Goal: Task Accomplishment & Management: Manage account settings

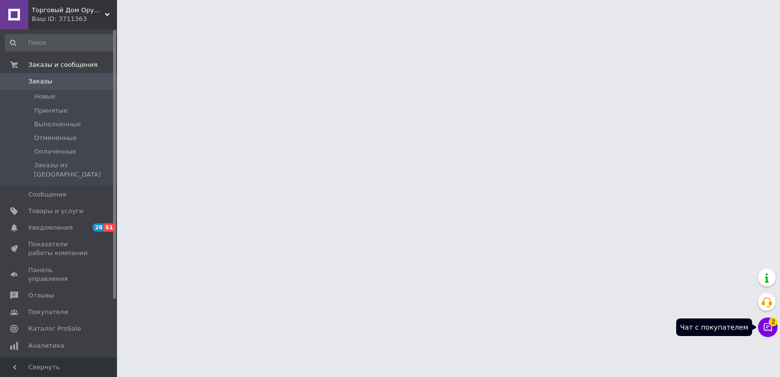
click at [766, 327] on icon at bounding box center [768, 327] width 10 height 10
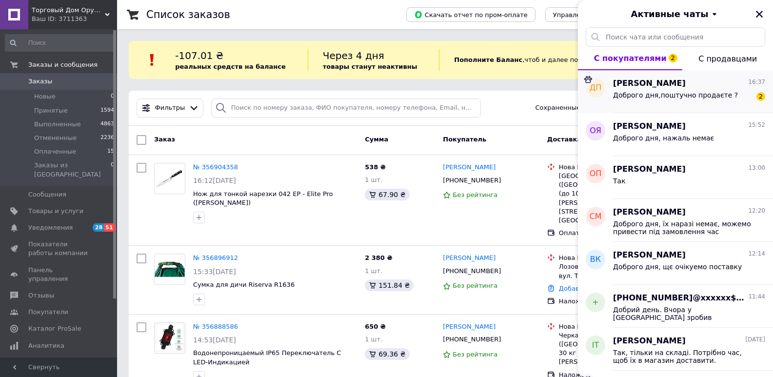
click at [665, 96] on span "Доброго дня,поштучно продаєте ?" at bounding box center [675, 95] width 125 height 8
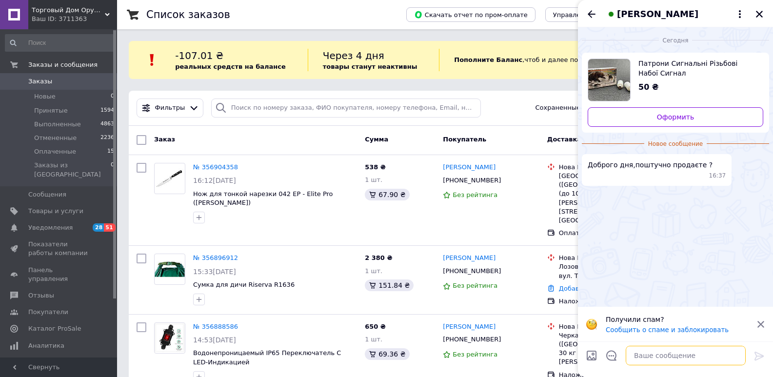
click at [652, 360] on textarea at bounding box center [685, 355] width 120 height 19
type textarea "Доброго дня, так 50 грн 1шт"
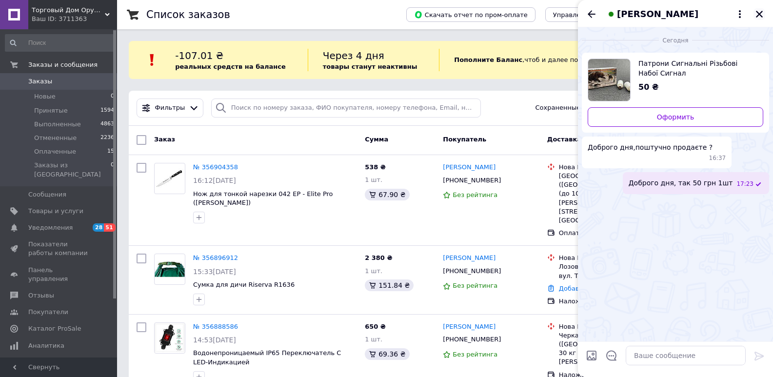
click at [760, 15] on icon "Закрыть" at bounding box center [758, 14] width 7 height 7
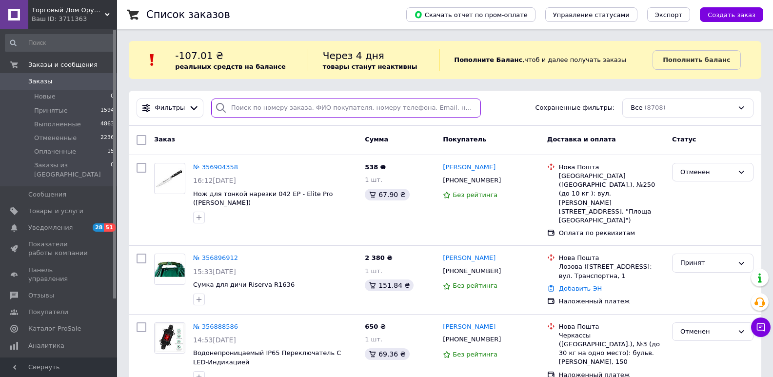
click at [379, 104] on input "search" at bounding box center [346, 107] width 270 height 19
paste input "093 513 96 86"
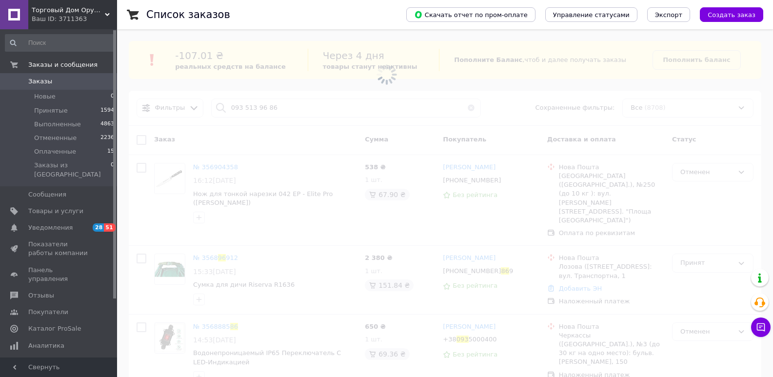
click at [260, 107] on span at bounding box center [386, 75] width 773 height 150
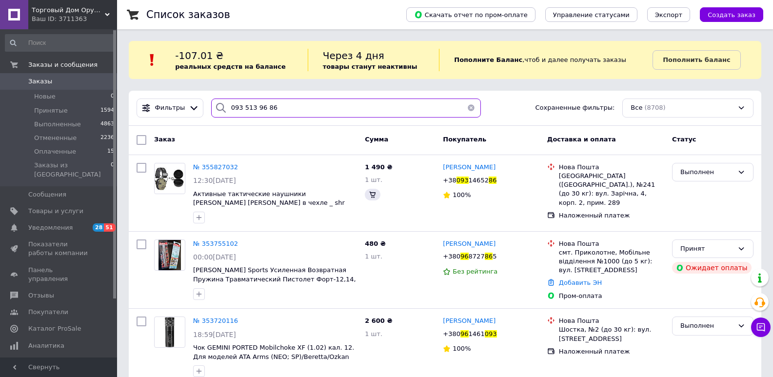
click at [260, 109] on input "093 513 96 86" at bounding box center [346, 107] width 270 height 19
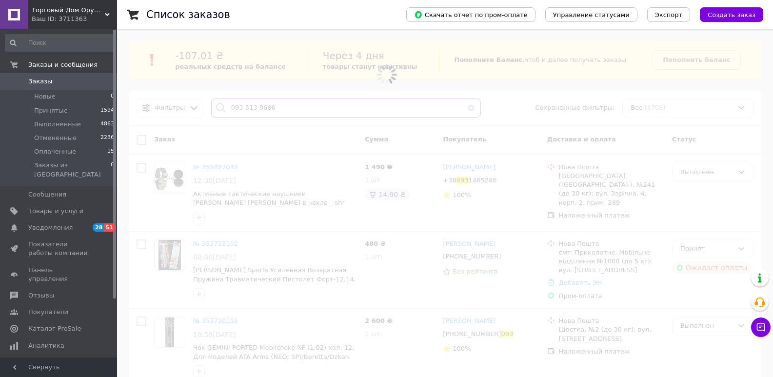
type input "093 513 9686"
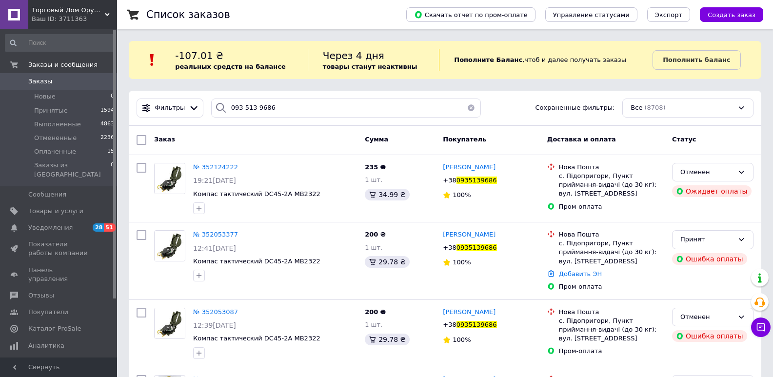
click at [57, 81] on span "Заказы" at bounding box center [59, 81] width 62 height 9
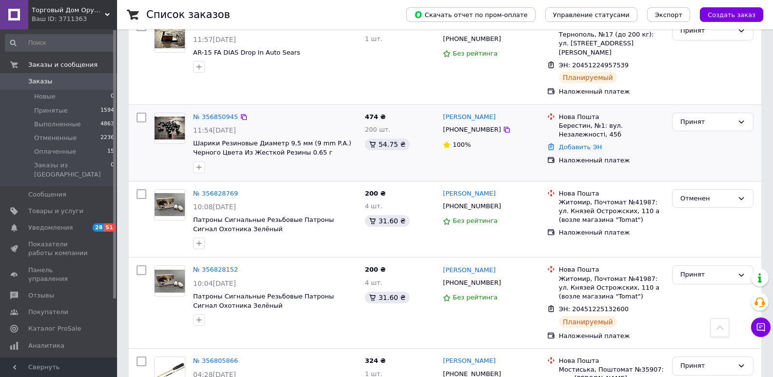
scroll to position [585, 0]
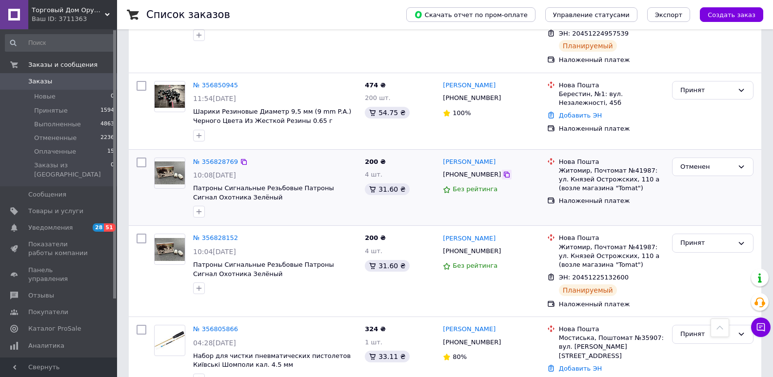
click at [503, 171] on icon at bounding box center [507, 175] width 8 height 8
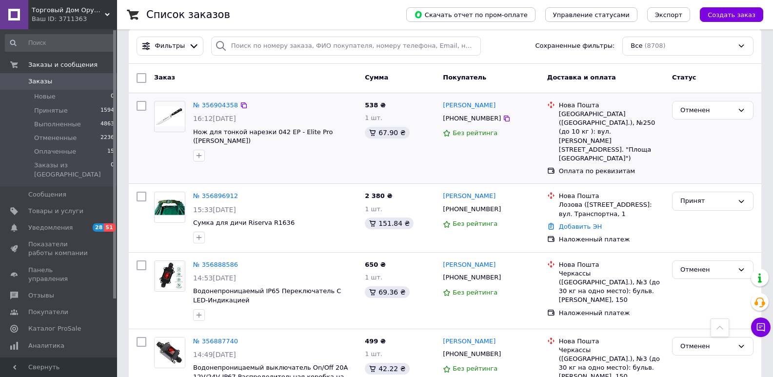
scroll to position [0, 0]
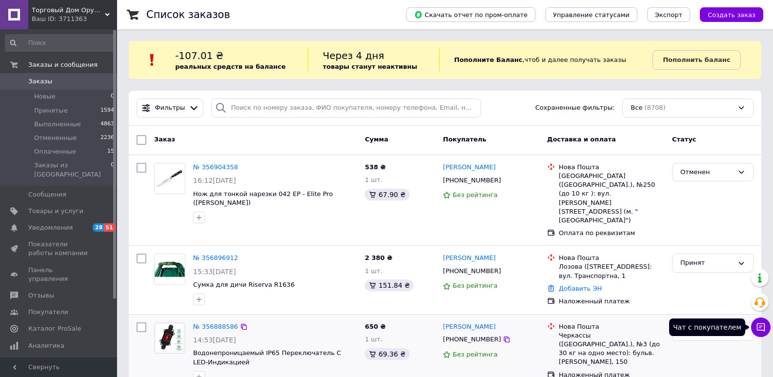
click at [748, 326] on div "Отменен" at bounding box center [712, 352] width 89 height 68
click at [763, 332] on button "Чат с покупателем" at bounding box center [760, 326] width 19 height 19
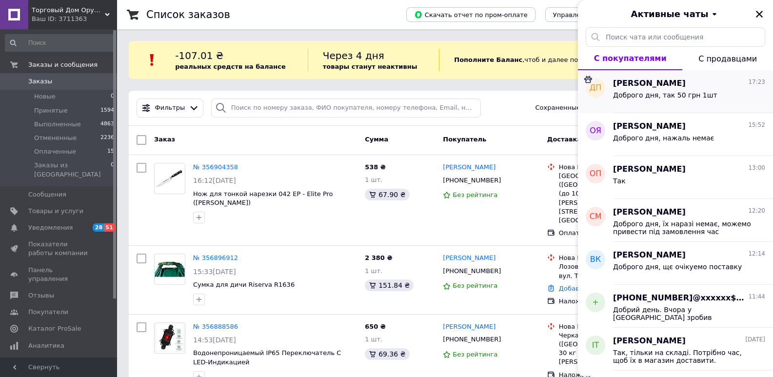
click at [709, 90] on div "Доброго дня, так 50 грн 1шт" at bounding box center [689, 97] width 152 height 16
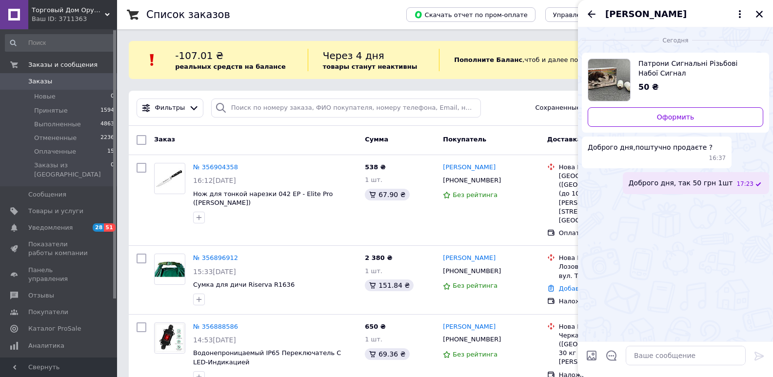
click at [670, 69] on span "Патрони Сигнальні Різьбові Набої Сигнал Мисливця Зелений" at bounding box center [696, 67] width 117 height 19
click at [691, 350] on textarea at bounding box center [685, 355] width 120 height 19
type textarea "А бо є комплект з 15шт. Ціна: 750 грн"
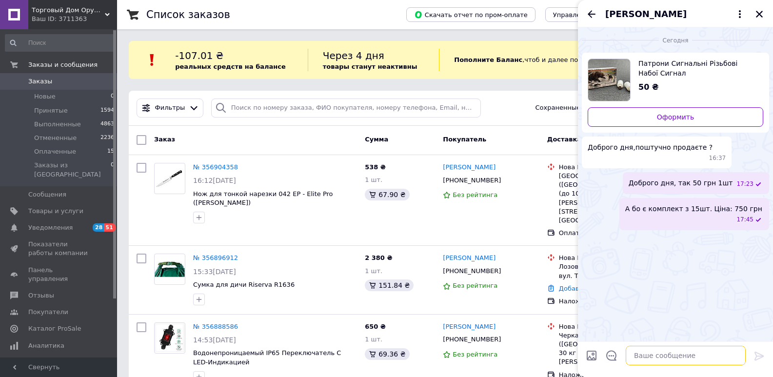
click at [665, 360] on textarea at bounding box center [685, 355] width 120 height 19
click at [589, 11] on icon "Назад" at bounding box center [591, 14] width 12 height 12
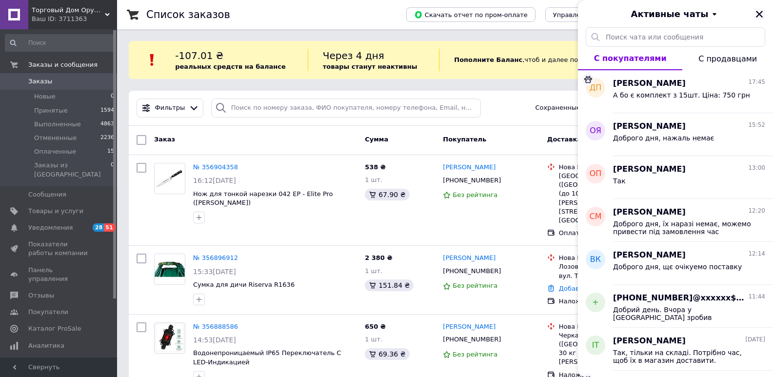
click at [758, 14] on icon "Закрыть" at bounding box center [758, 14] width 7 height 7
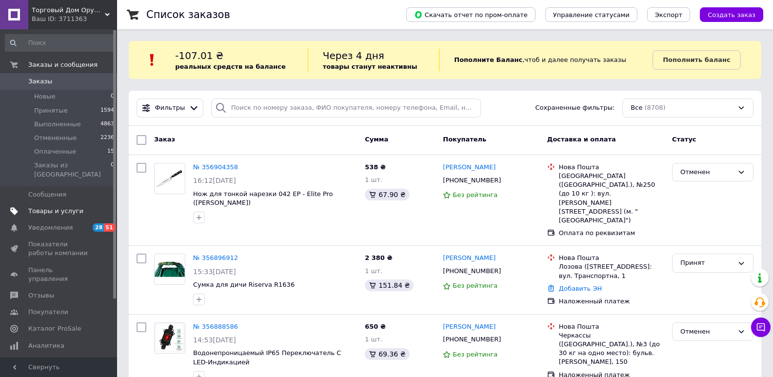
click at [59, 207] on span "Товары и услуги" at bounding box center [55, 211] width 55 height 9
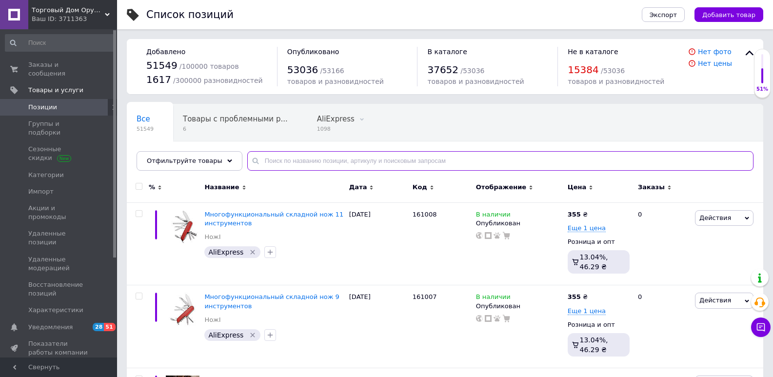
click at [318, 160] on input "text" at bounding box center [500, 160] width 506 height 19
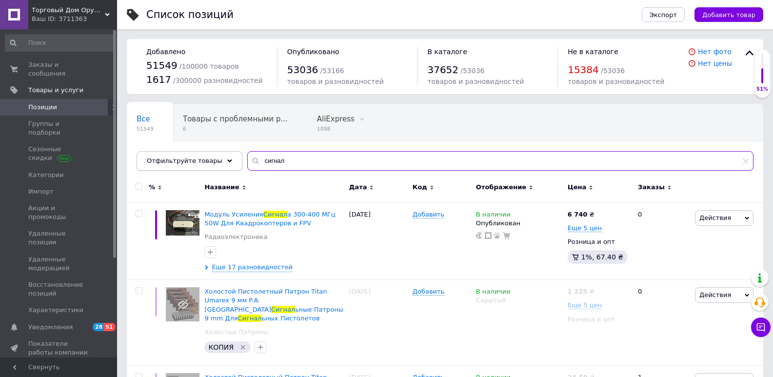
type input "сигнал"
click at [224, 158] on div "Отфильтруйте товары" at bounding box center [189, 160] width 106 height 19
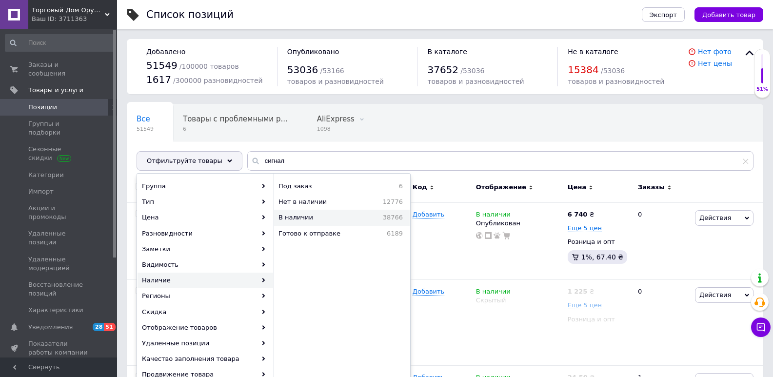
click at [306, 218] on span "В наличии" at bounding box center [314, 217] width 72 height 9
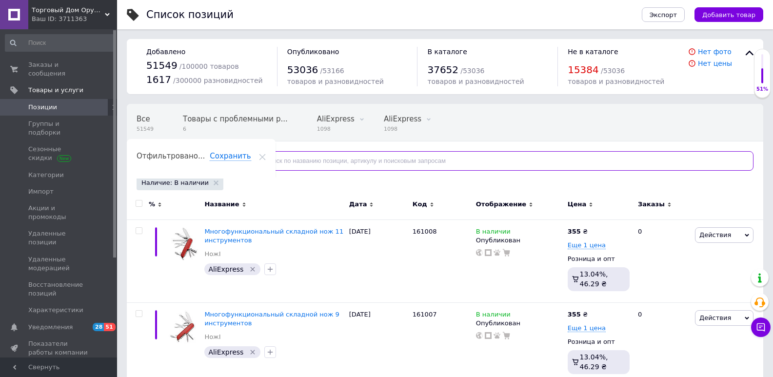
click at [319, 160] on input "text" at bounding box center [500, 160] width 506 height 19
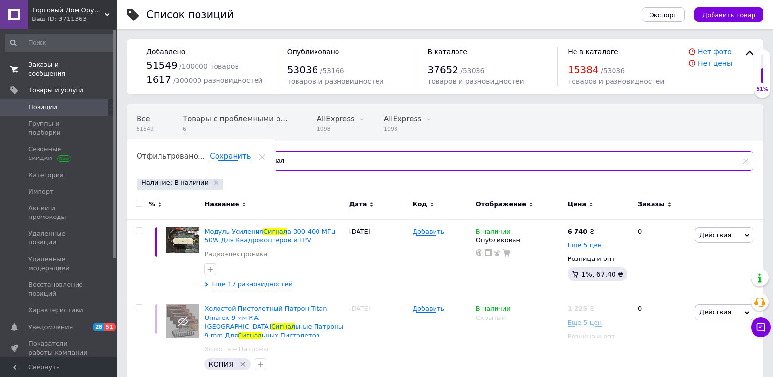
type input "сигнал"
click at [55, 66] on span "Заказы и сообщения" at bounding box center [59, 69] width 62 height 18
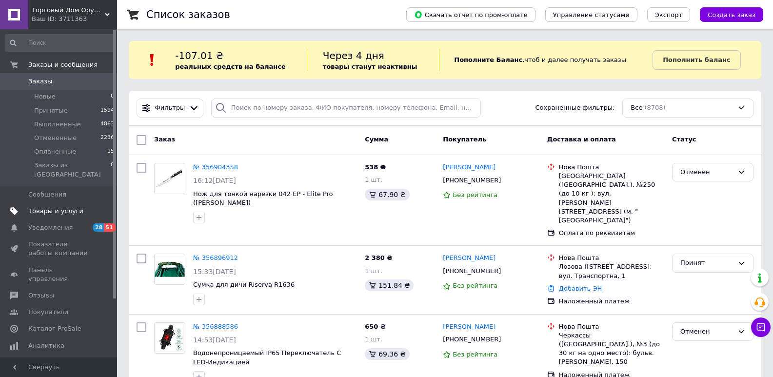
click at [58, 207] on span "Товары и услуги" at bounding box center [55, 211] width 55 height 9
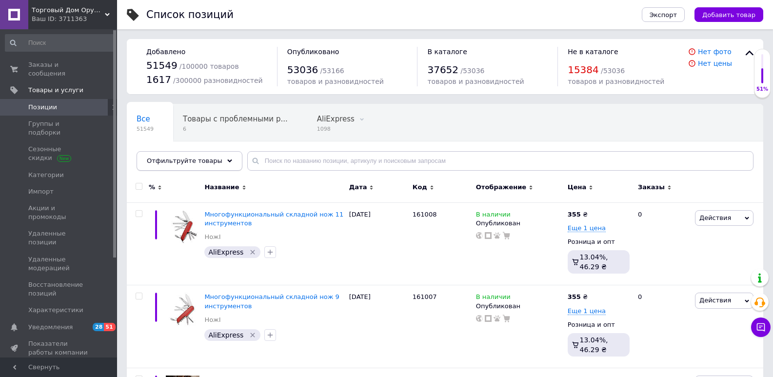
click at [227, 162] on icon at bounding box center [229, 160] width 5 height 5
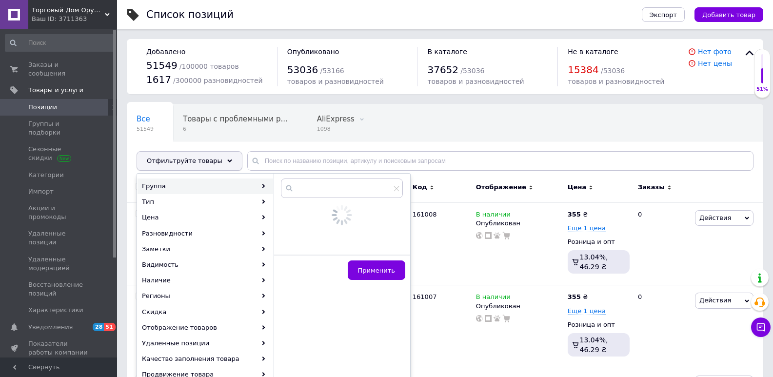
click at [192, 158] on span "Отфильтруйте товары" at bounding box center [185, 160] width 76 height 7
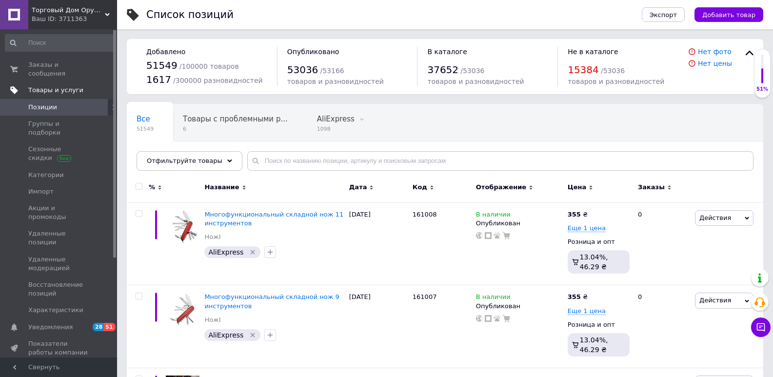
click at [72, 86] on span "Товары и услуги" at bounding box center [55, 90] width 55 height 9
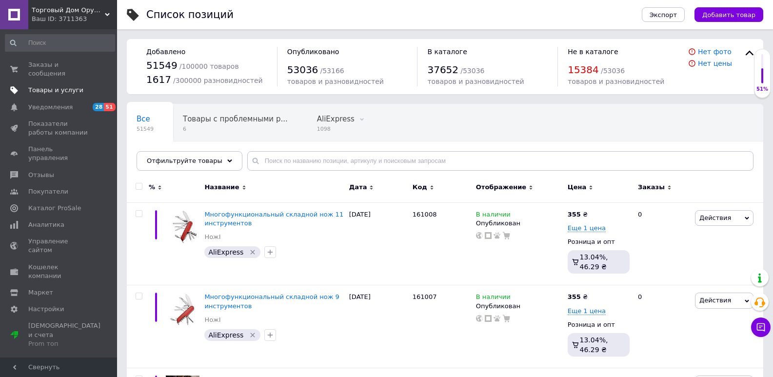
click at [57, 86] on span "Товары и услуги" at bounding box center [55, 90] width 55 height 9
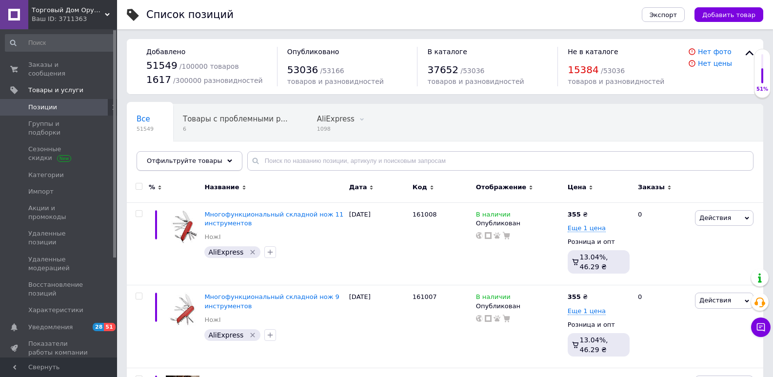
click at [198, 159] on span "Отфильтруйте товары" at bounding box center [185, 160] width 76 height 7
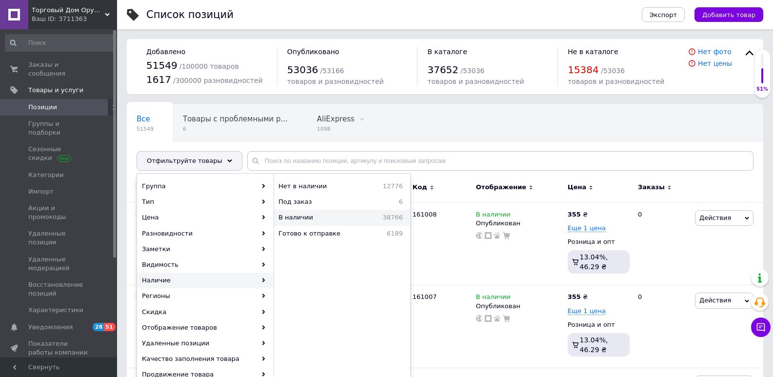
click at [320, 221] on span "В наличии" at bounding box center [314, 217] width 72 height 9
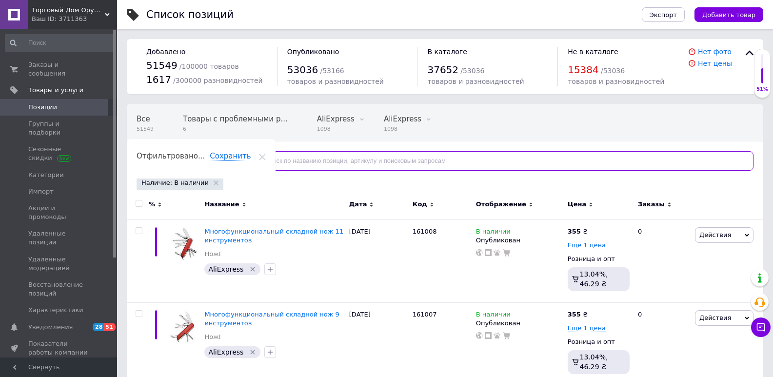
click at [305, 159] on input "text" at bounding box center [500, 160] width 506 height 19
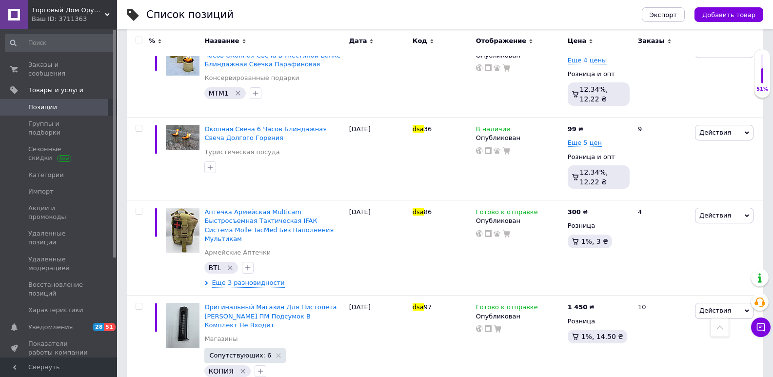
scroll to position [8293, 0]
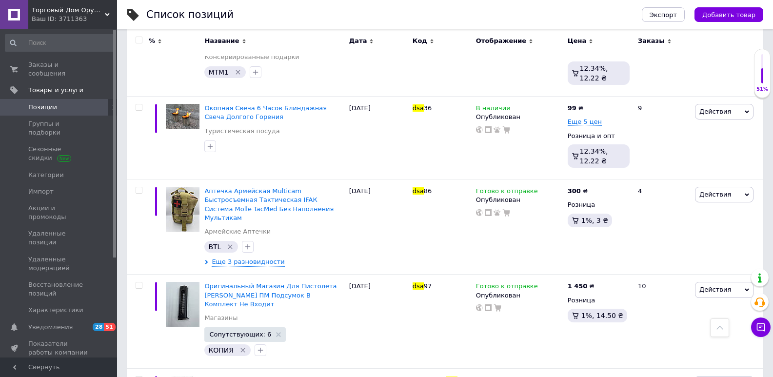
type input "dsa"
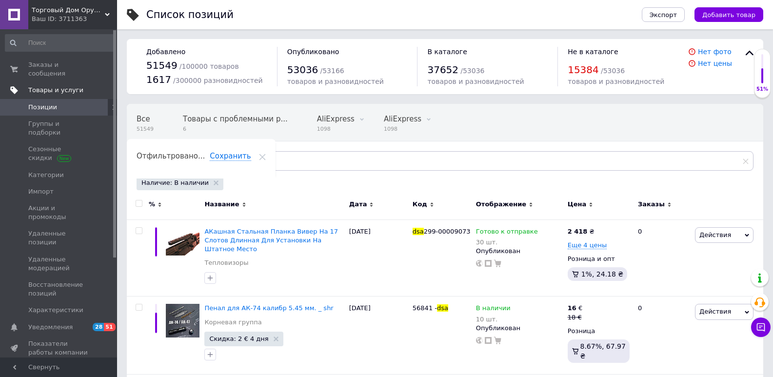
click at [52, 86] on span "Товары и услуги" at bounding box center [55, 90] width 55 height 9
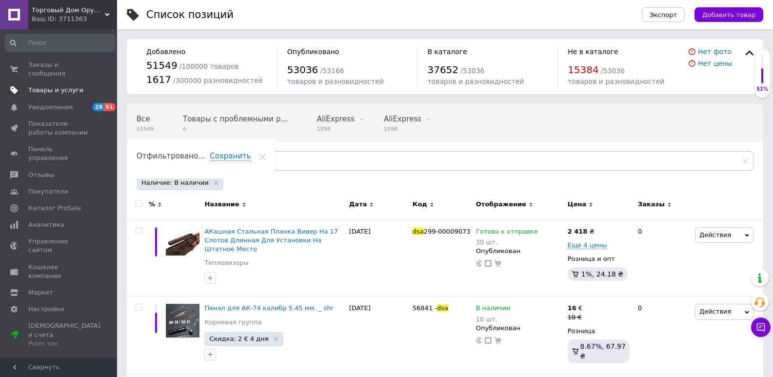
click at [52, 86] on span "Товары и услуги" at bounding box center [55, 90] width 55 height 9
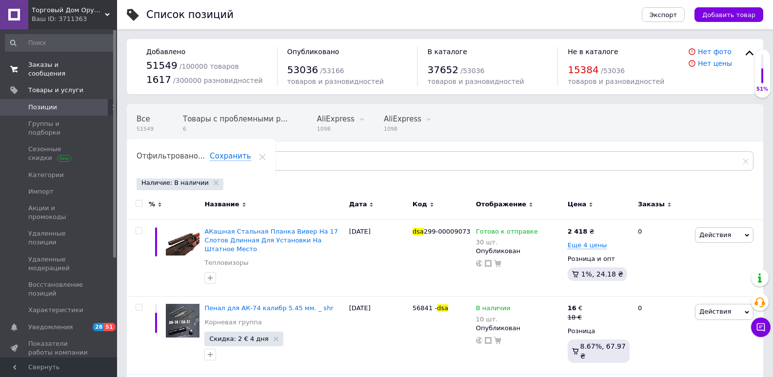
click at [54, 66] on span "Заказы и сообщения" at bounding box center [59, 69] width 62 height 18
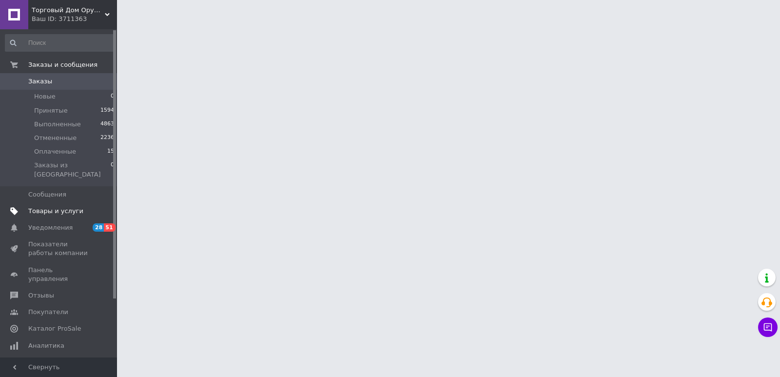
click at [48, 207] on span "Товары и услуги" at bounding box center [55, 211] width 55 height 9
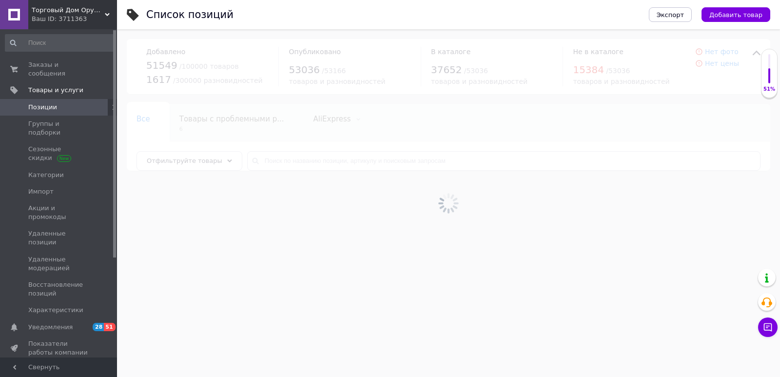
click at [52, 103] on span "Позиции" at bounding box center [42, 107] width 29 height 9
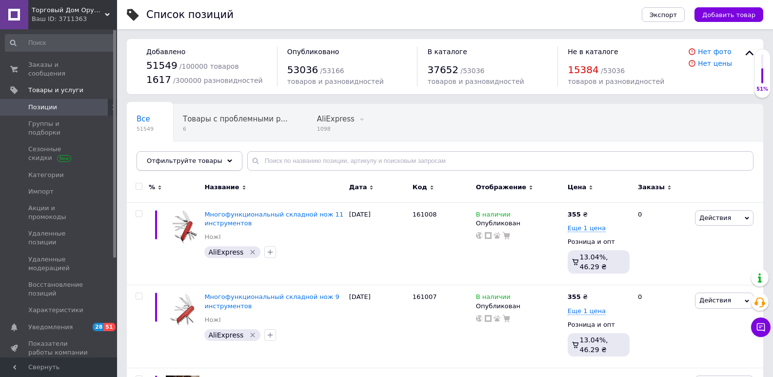
click at [202, 156] on div "Отфильтруйте товары" at bounding box center [189, 160] width 106 height 19
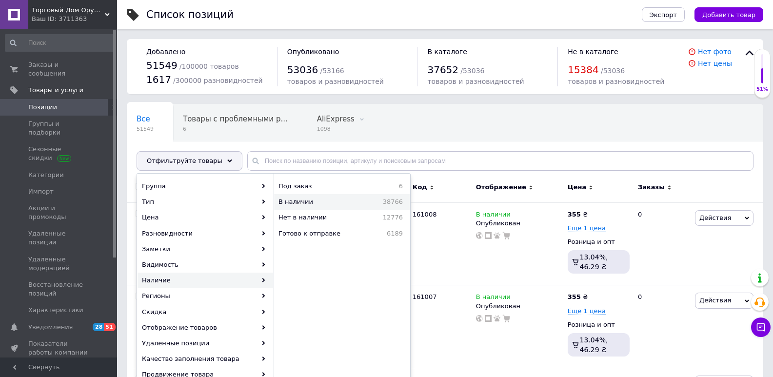
click at [314, 201] on span "В наличии" at bounding box center [314, 201] width 72 height 9
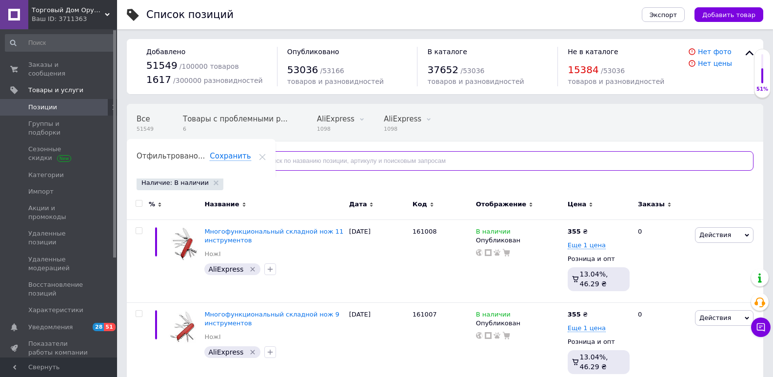
click at [301, 162] on input "text" at bounding box center [500, 160] width 506 height 19
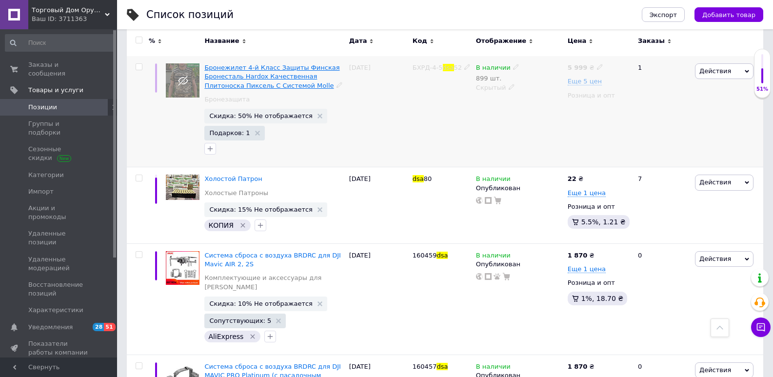
scroll to position [1024, 0]
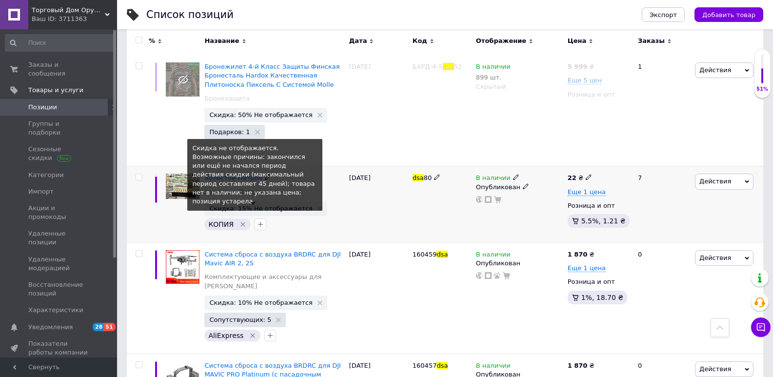
type input "dsa"
click at [268, 205] on span "Скидка: 15% Не отображается" at bounding box center [260, 208] width 103 height 6
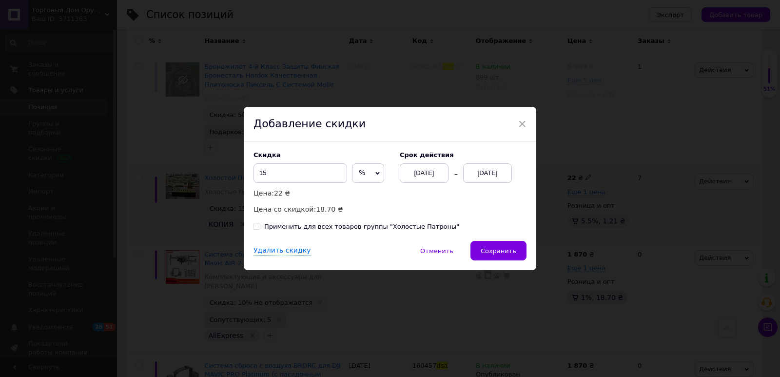
click at [479, 176] on div "12.08.2025" at bounding box center [487, 172] width 49 height 19
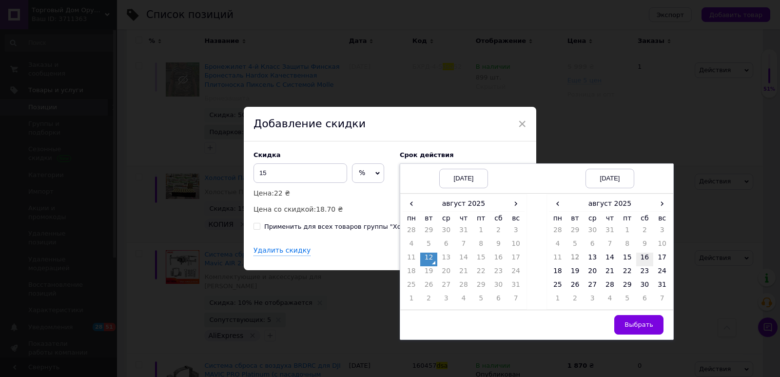
click at [644, 256] on td "16" at bounding box center [645, 259] width 18 height 14
click at [642, 321] on span "Выбрать" at bounding box center [638, 324] width 29 height 7
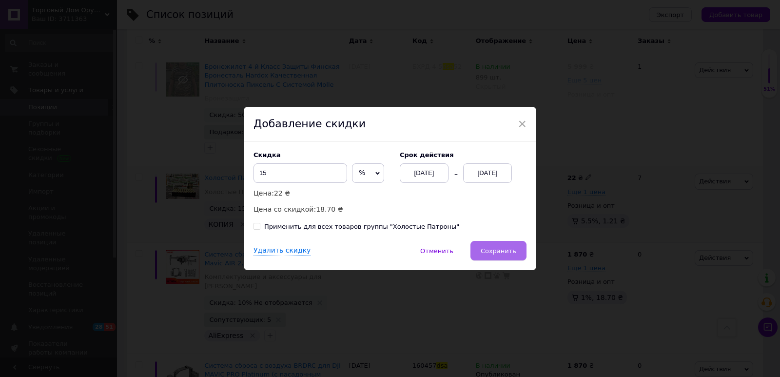
click at [514, 254] on span "Сохранить" at bounding box center [499, 250] width 36 height 7
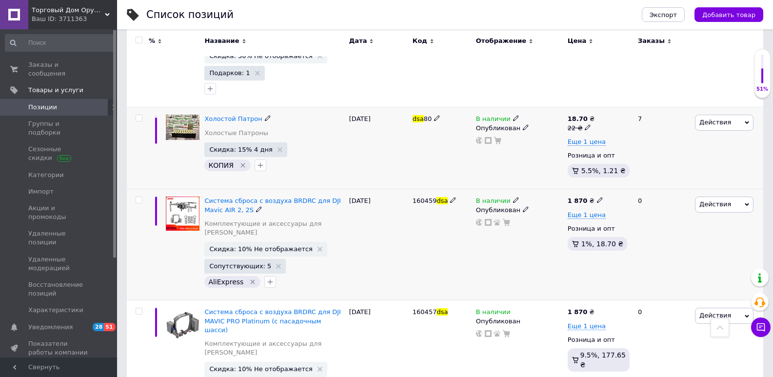
scroll to position [1072, 0]
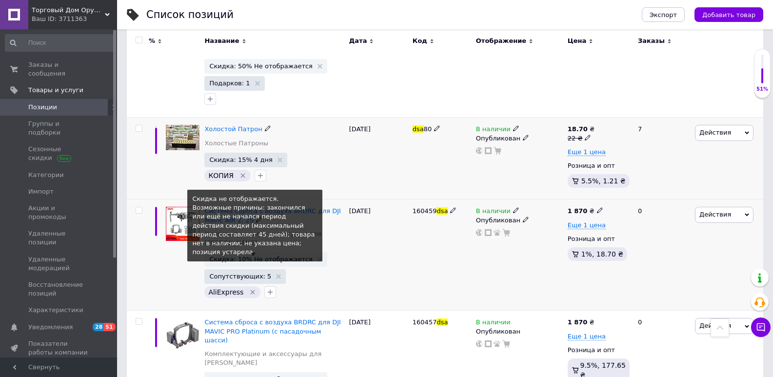
click at [281, 256] on span "Скидка: 10% Не отображается" at bounding box center [260, 259] width 103 height 6
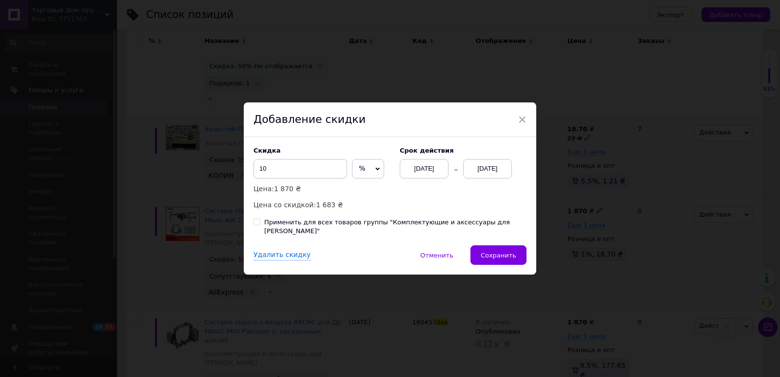
click at [486, 169] on div "12.08.2025" at bounding box center [487, 168] width 49 height 19
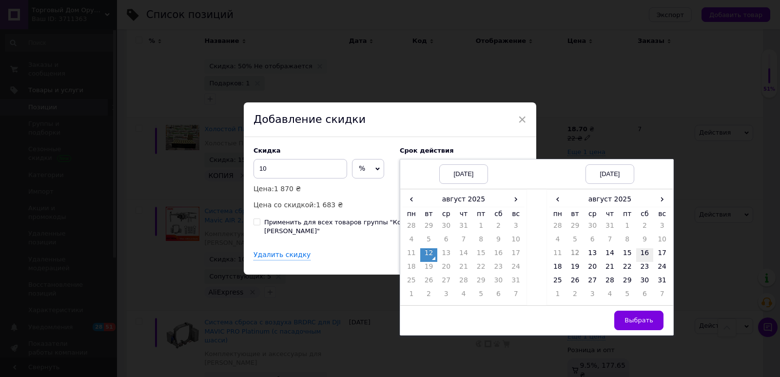
click at [646, 258] on td "16" at bounding box center [645, 255] width 18 height 14
click at [647, 322] on span "Выбрать" at bounding box center [638, 319] width 29 height 7
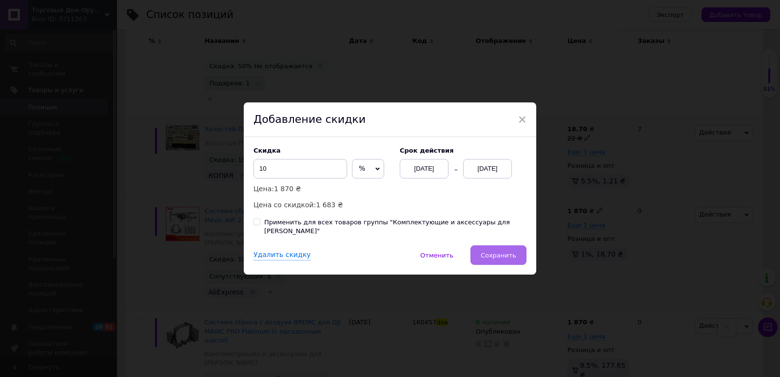
click at [505, 252] on span "Сохранить" at bounding box center [499, 255] width 36 height 7
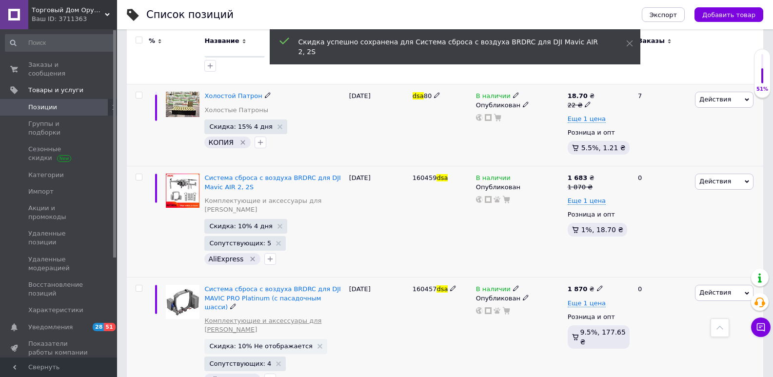
scroll to position [1170, 0]
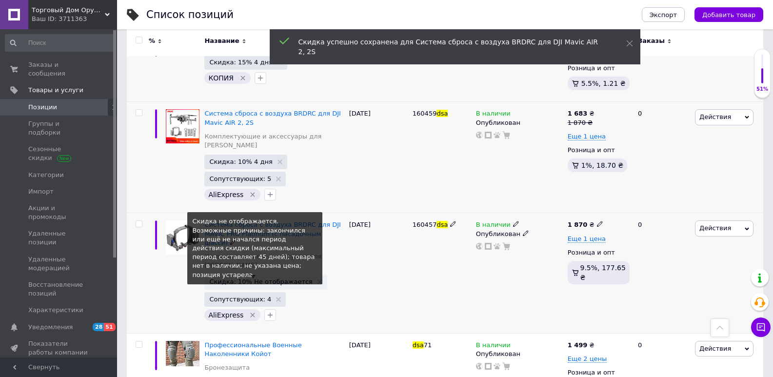
click at [272, 278] on span "Скидка: 10% Не отображается" at bounding box center [260, 281] width 103 height 6
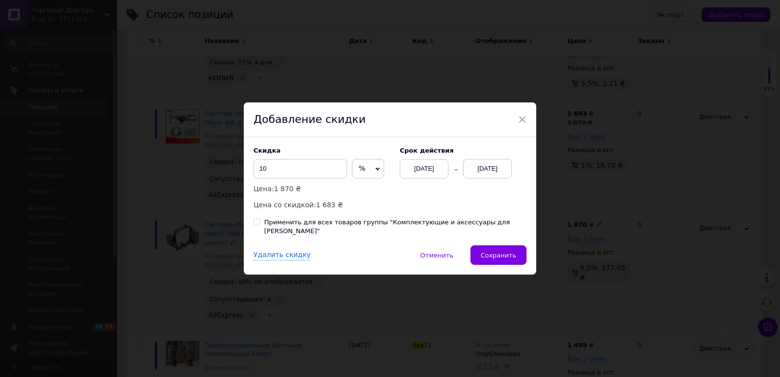
click at [480, 175] on div "12.08.2025" at bounding box center [487, 168] width 49 height 19
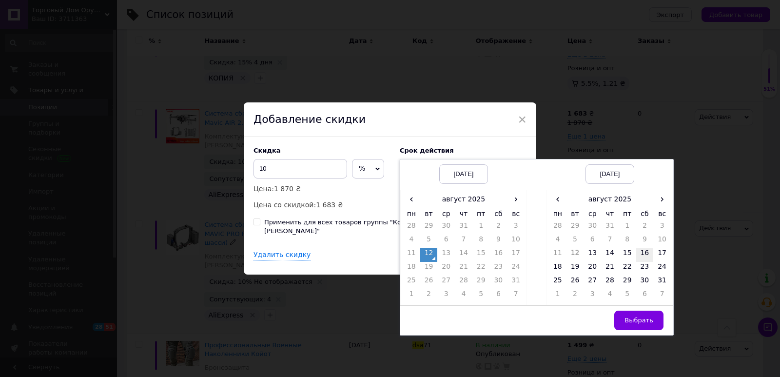
click at [640, 257] on td "16" at bounding box center [645, 255] width 18 height 14
click at [639, 319] on button "Выбрать" at bounding box center [638, 319] width 49 height 19
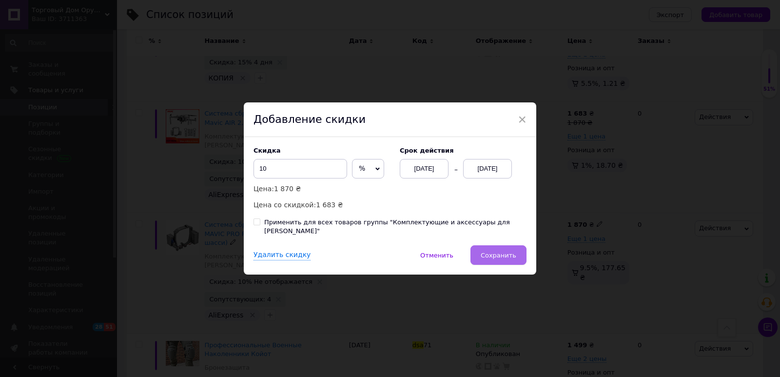
click at [501, 254] on span "Сохранить" at bounding box center [499, 255] width 36 height 7
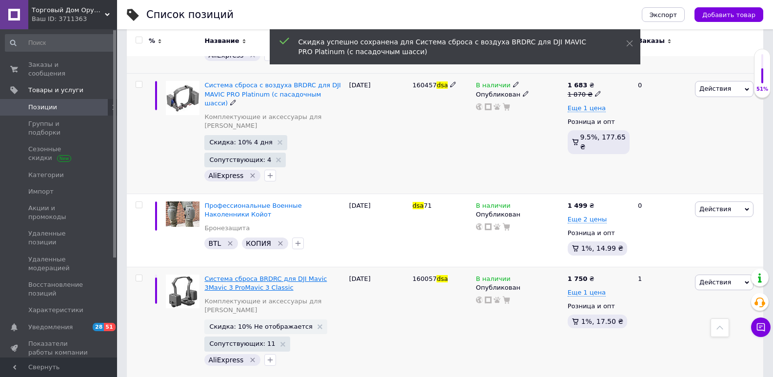
scroll to position [1316, 0]
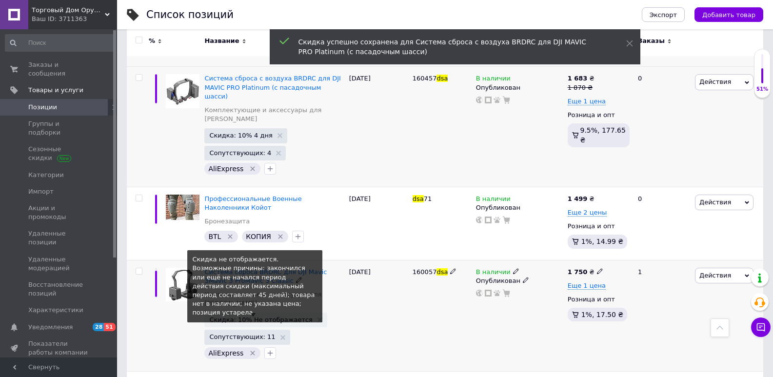
click at [247, 316] on span "Скидка: 10% Не отображается" at bounding box center [260, 319] width 103 height 6
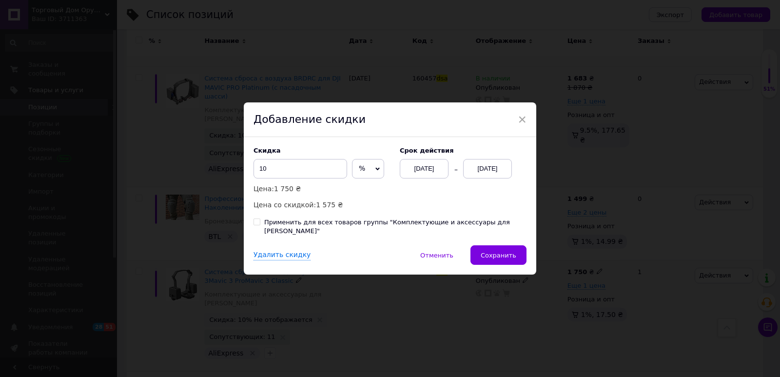
click at [480, 173] on div "12.08.2025" at bounding box center [487, 168] width 49 height 19
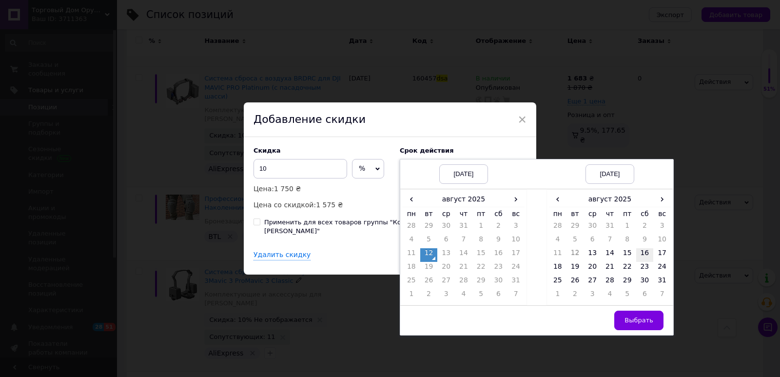
click at [646, 258] on td "16" at bounding box center [645, 255] width 18 height 14
click at [641, 324] on span "Выбрать" at bounding box center [638, 319] width 29 height 7
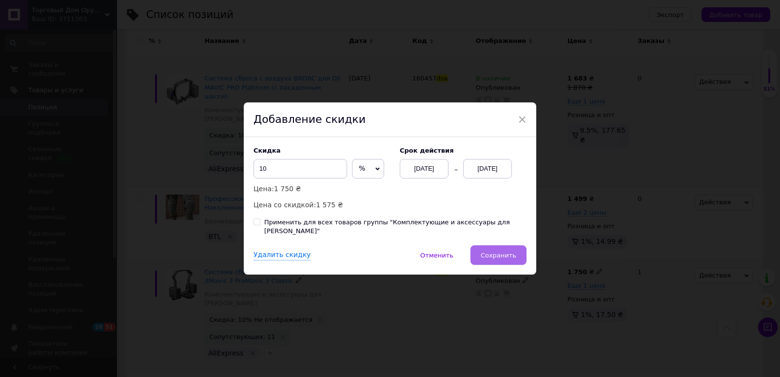
click at [495, 252] on span "Сохранить" at bounding box center [499, 255] width 36 height 7
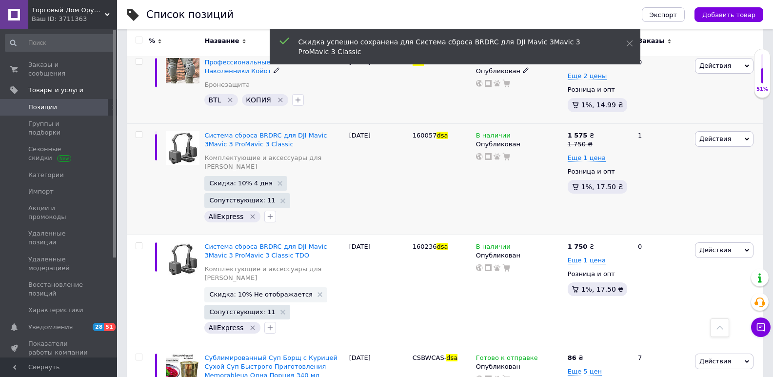
scroll to position [1462, 0]
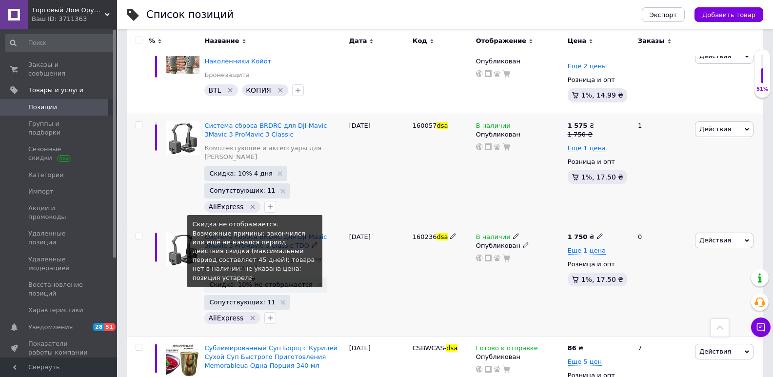
click at [260, 281] on span "Скидка: 10% Не отображается" at bounding box center [260, 284] width 103 height 6
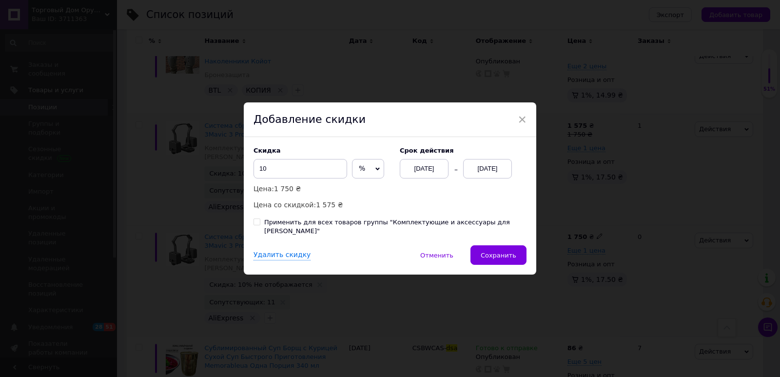
click at [472, 167] on div "12.08.2025" at bounding box center [487, 168] width 49 height 19
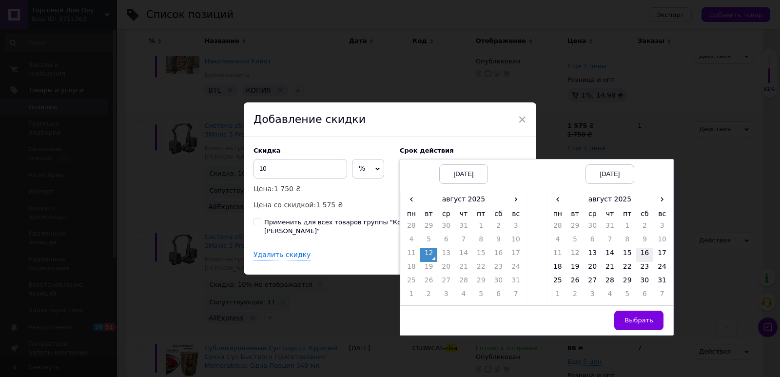
click at [642, 260] on td "16" at bounding box center [645, 255] width 18 height 14
click at [639, 324] on span "Выбрать" at bounding box center [638, 319] width 29 height 7
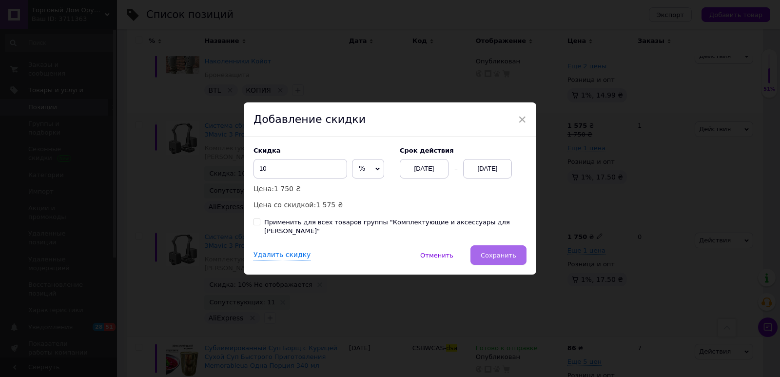
click at [505, 252] on span "Сохранить" at bounding box center [499, 255] width 36 height 7
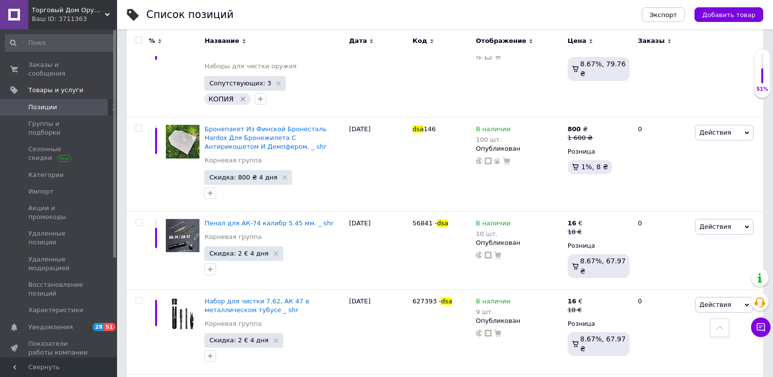
scroll to position [8406, 0]
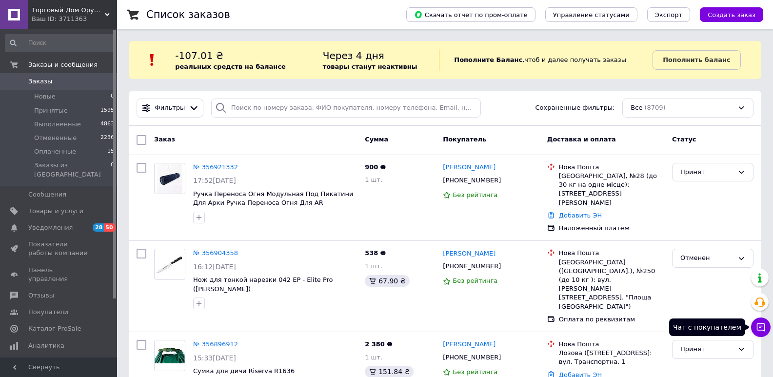
click at [764, 330] on icon at bounding box center [760, 327] width 8 height 8
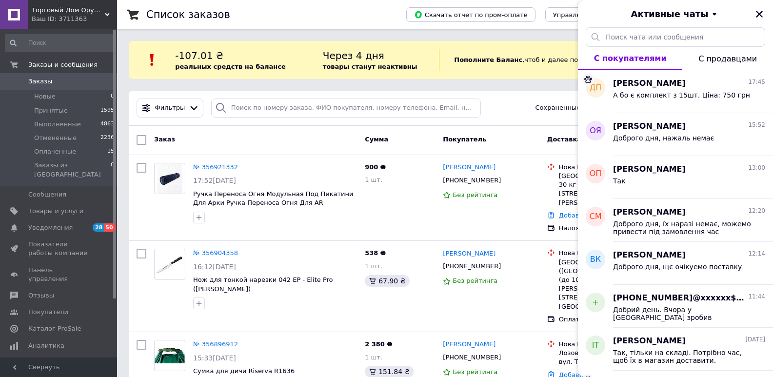
click at [387, 10] on div "Список заказов" at bounding box center [266, 14] width 240 height 29
click at [759, 14] on icon "Закрыть" at bounding box center [758, 14] width 7 height 7
